Goal: Information Seeking & Learning: Check status

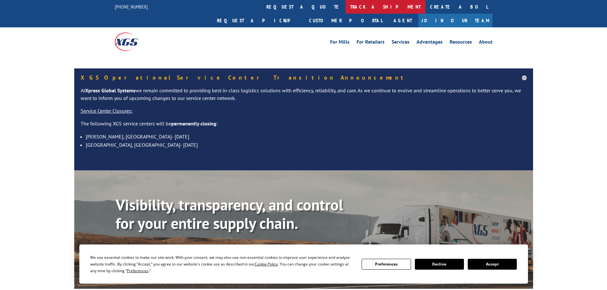
click at [346, 5] on link "track a shipment" at bounding box center [386, 7] width 80 height 14
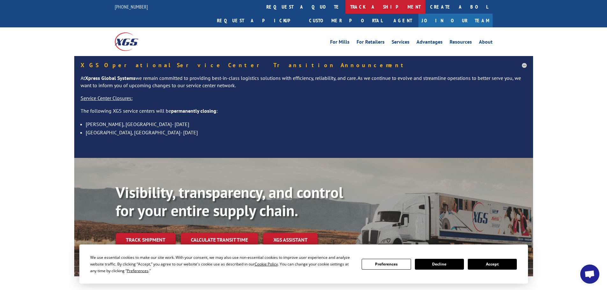
click at [346, 7] on link "track a shipment" at bounding box center [386, 7] width 80 height 14
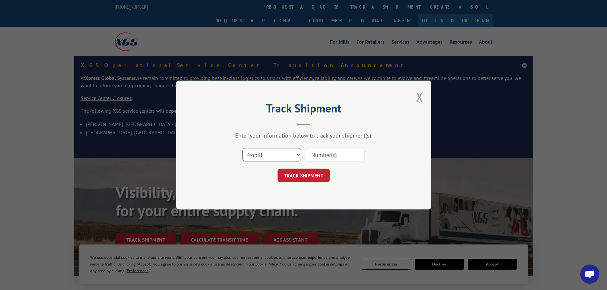
click at [278, 157] on select "Select category... Probill BOL PO" at bounding box center [272, 154] width 59 height 13
select select "bol"
click at [243, 148] on select "Select category... Probill BOL PO" at bounding box center [272, 154] width 59 height 13
click at [321, 156] on input at bounding box center [335, 154] width 59 height 13
paste input "5999789"
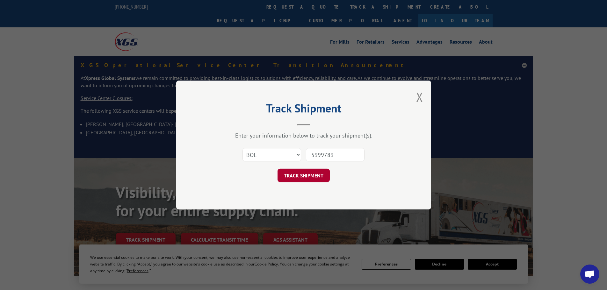
type input "5999789"
click at [317, 180] on button "TRACK SHIPMENT" at bounding box center [304, 175] width 52 height 13
